Goal: Information Seeking & Learning: Learn about a topic

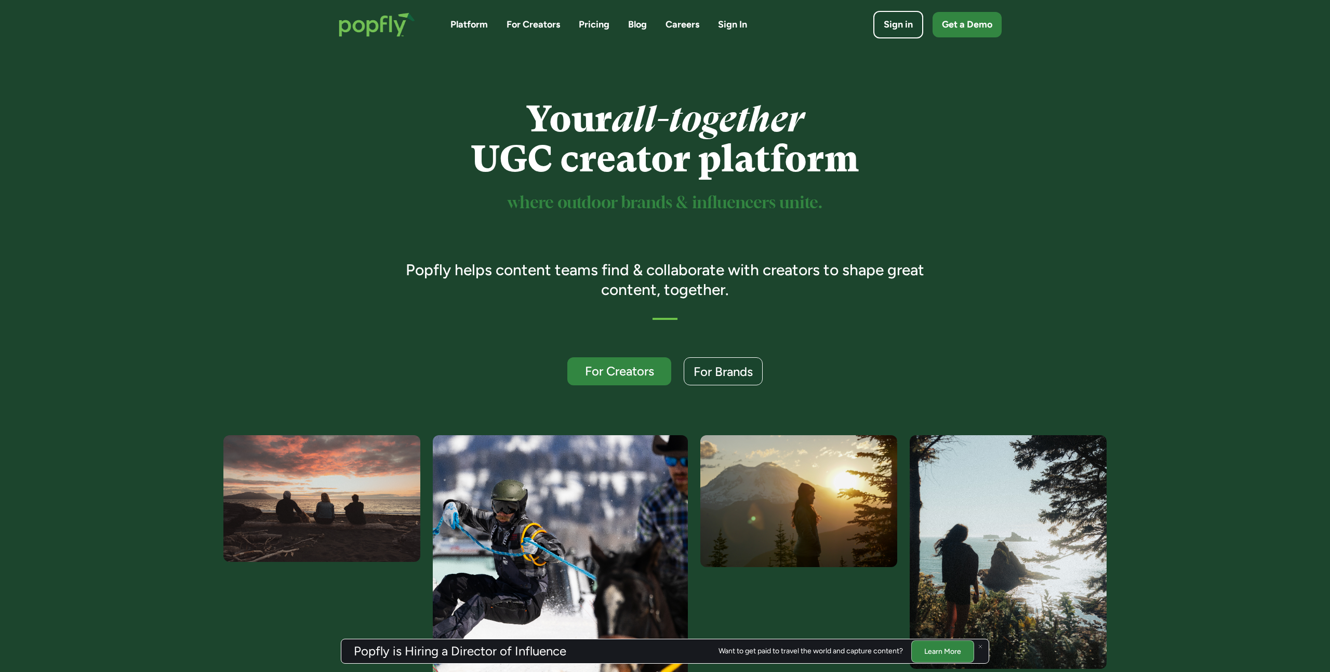
click at [587, 24] on link "Pricing" at bounding box center [594, 24] width 31 height 13
